Goal: Transaction & Acquisition: Purchase product/service

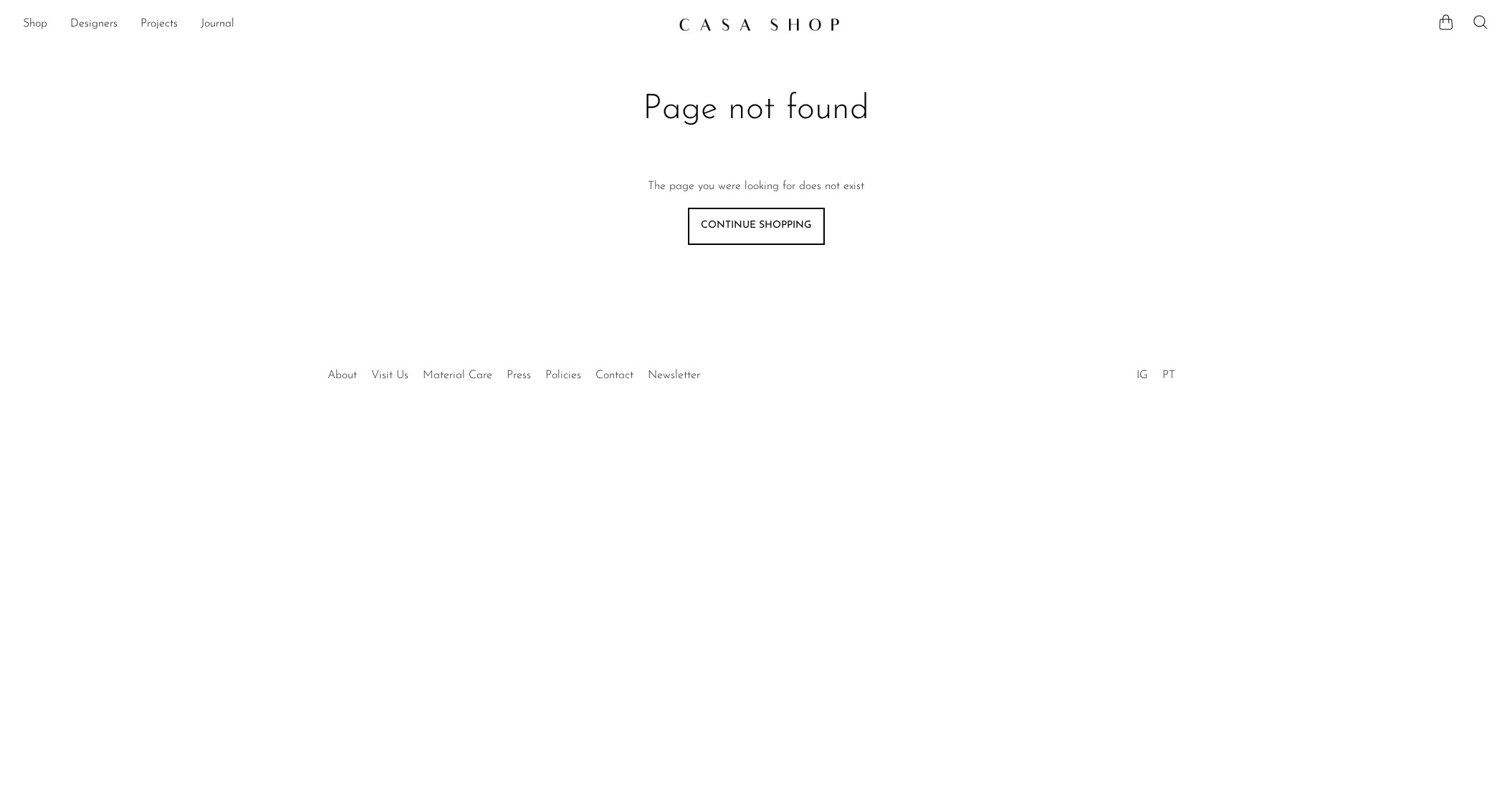
click at [772, 226] on link "Continue shopping" at bounding box center [756, 226] width 137 height 37
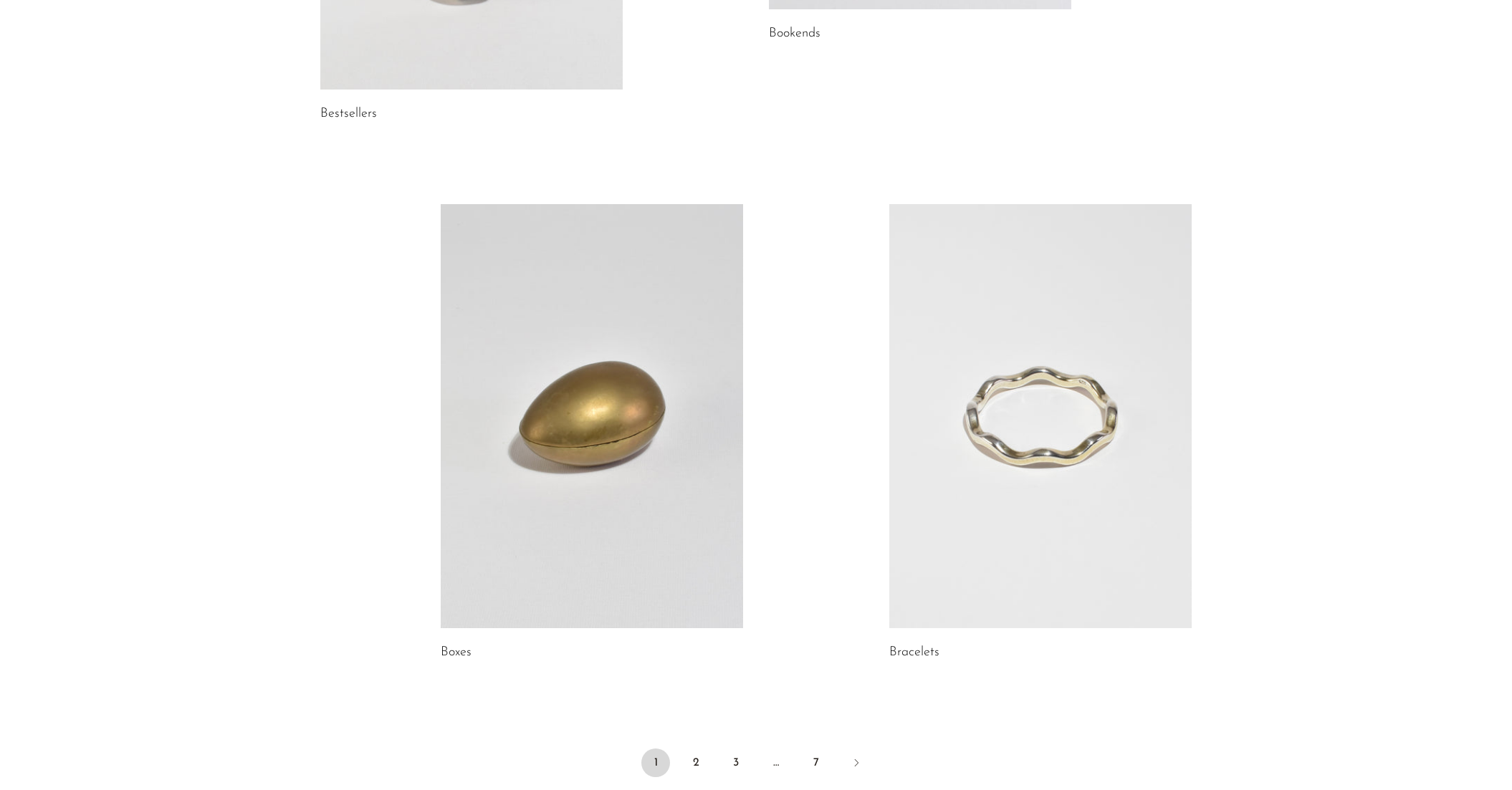
scroll to position [1927, 0]
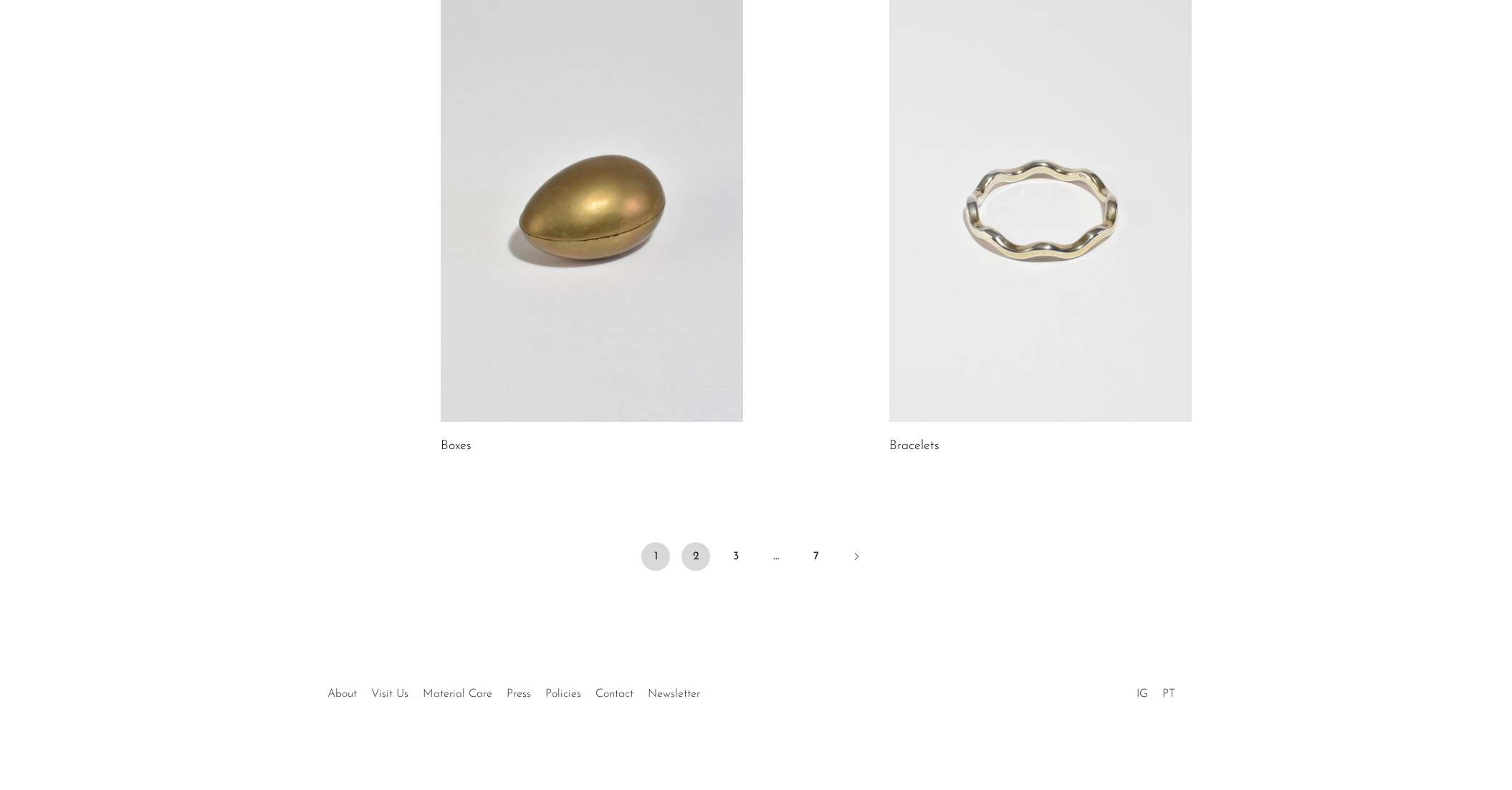
click at [704, 564] on link "2" at bounding box center [695, 557] width 29 height 29
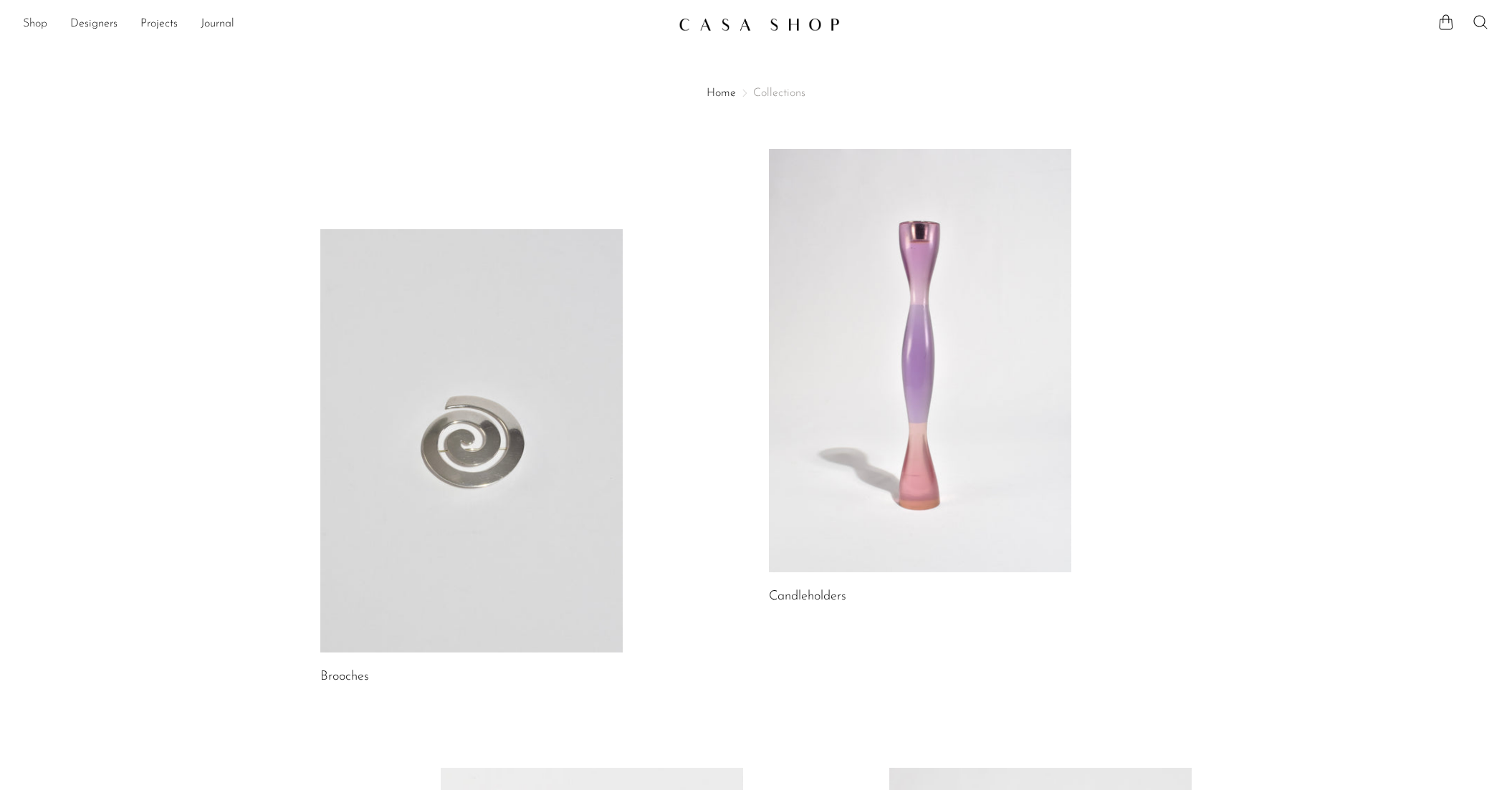
click at [37, 23] on link "Shop" at bounding box center [35, 24] width 24 height 19
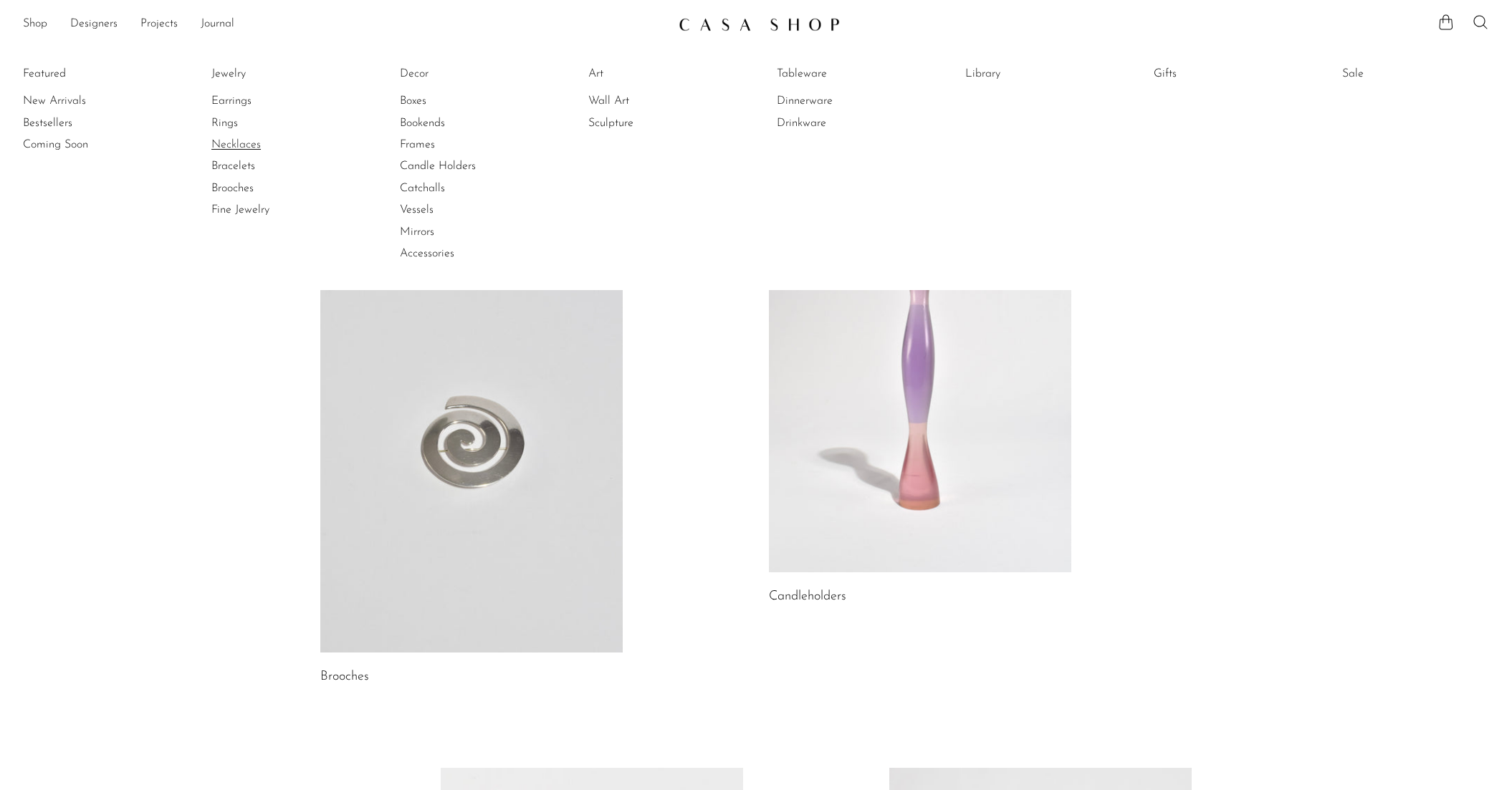
click at [223, 142] on link "Necklaces" at bounding box center [265, 145] width 108 height 16
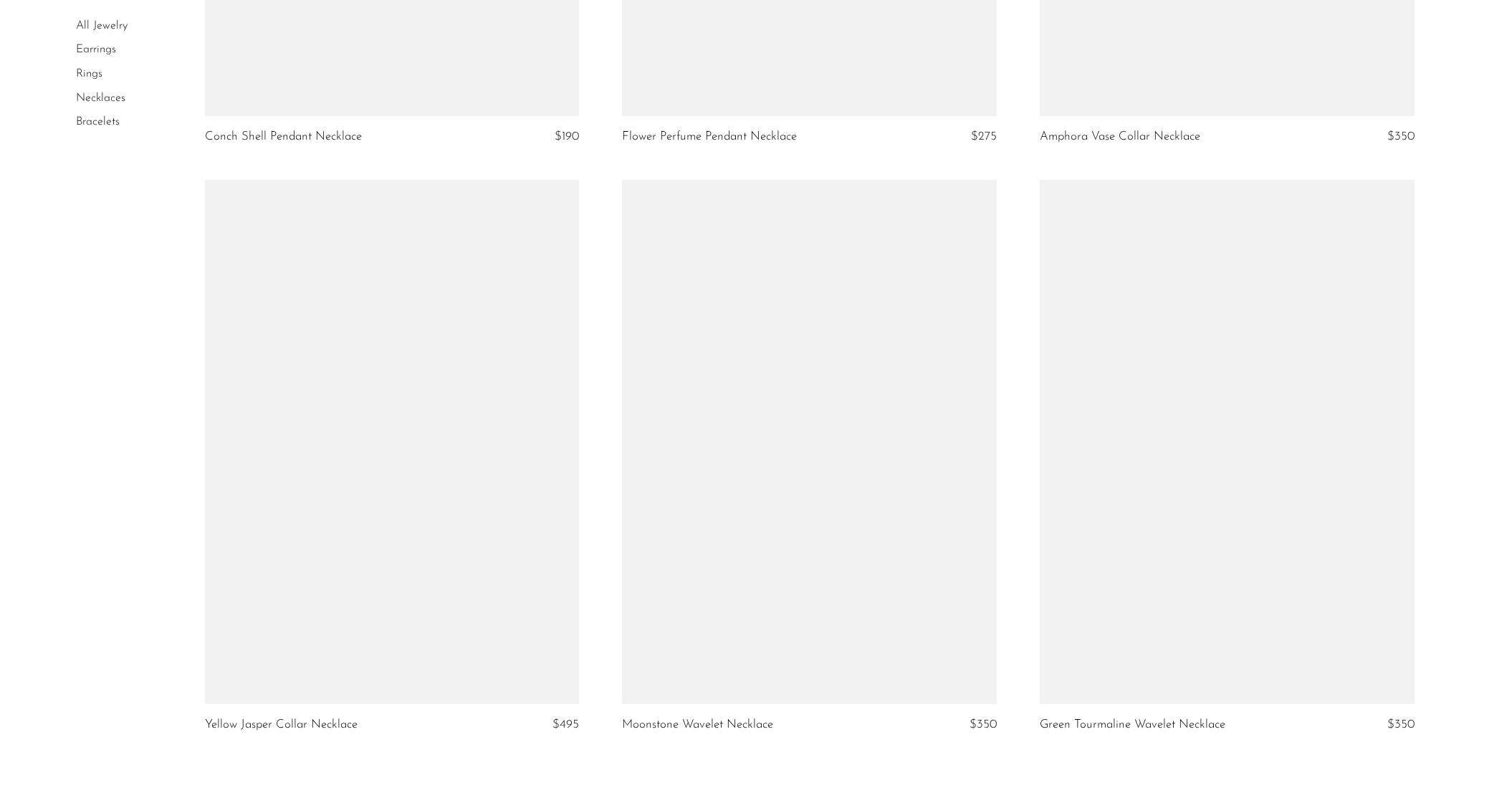
scroll to position [6142, 0]
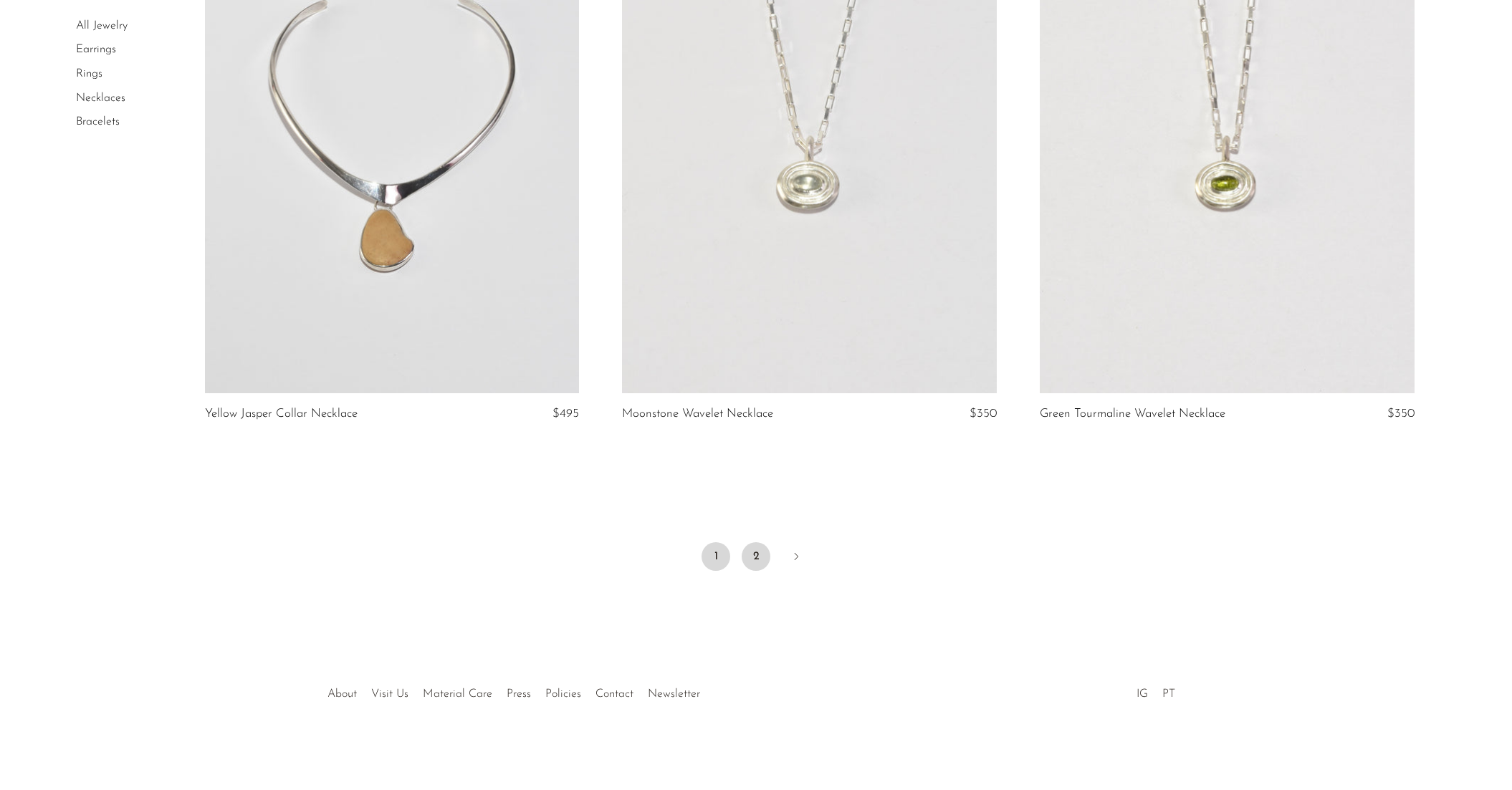
click at [755, 561] on link "2" at bounding box center [756, 557] width 29 height 29
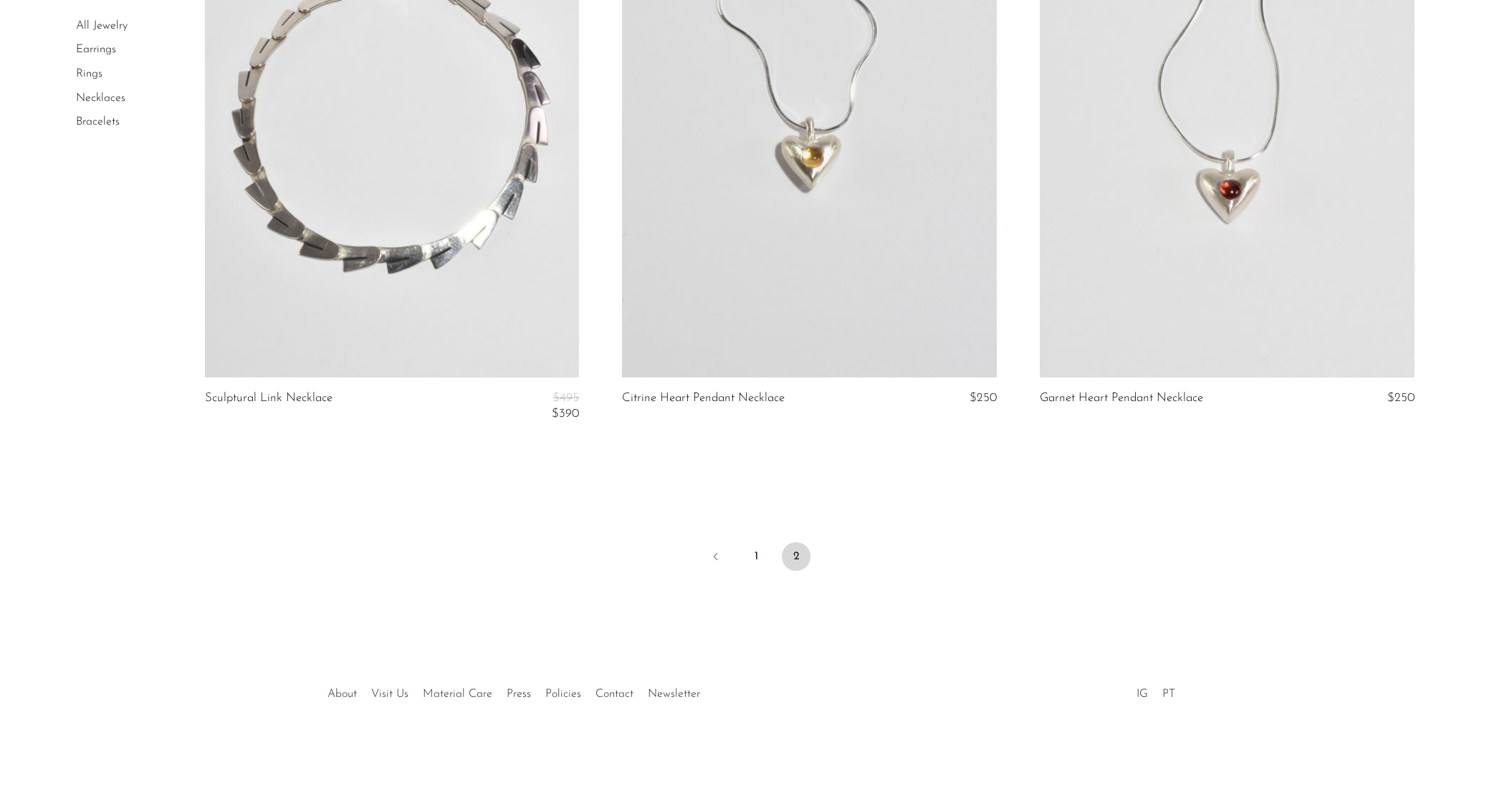
scroll to position [1209, 0]
